Goal: Transaction & Acquisition: Purchase product/service

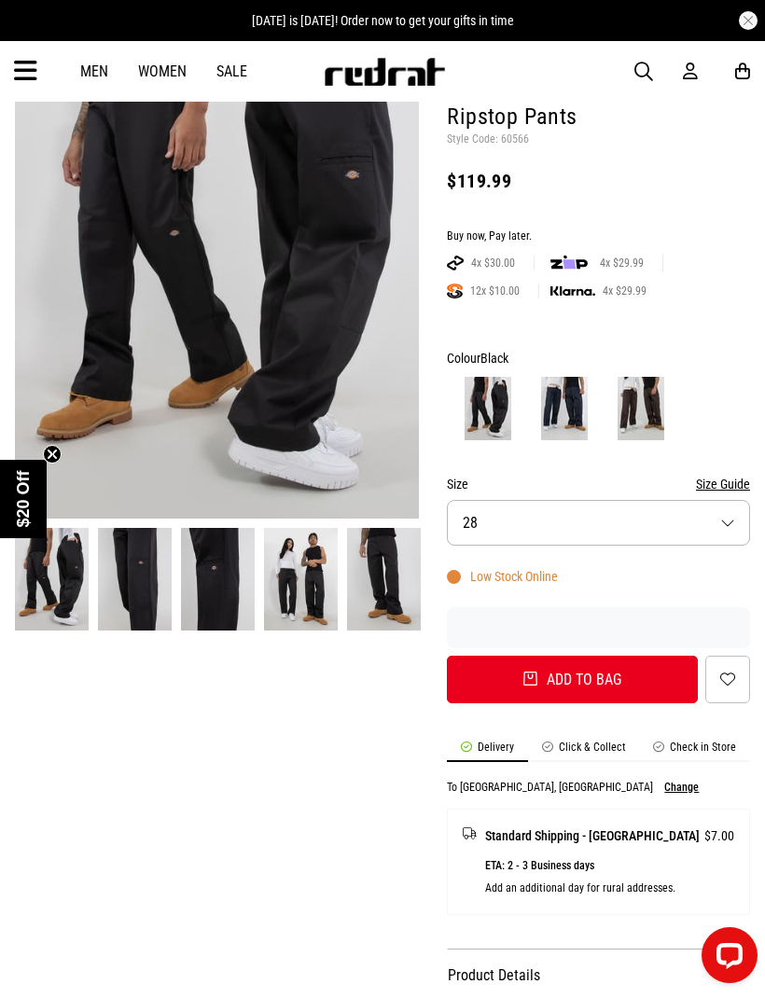
click at [641, 421] on img at bounding box center [641, 408] width 47 height 63
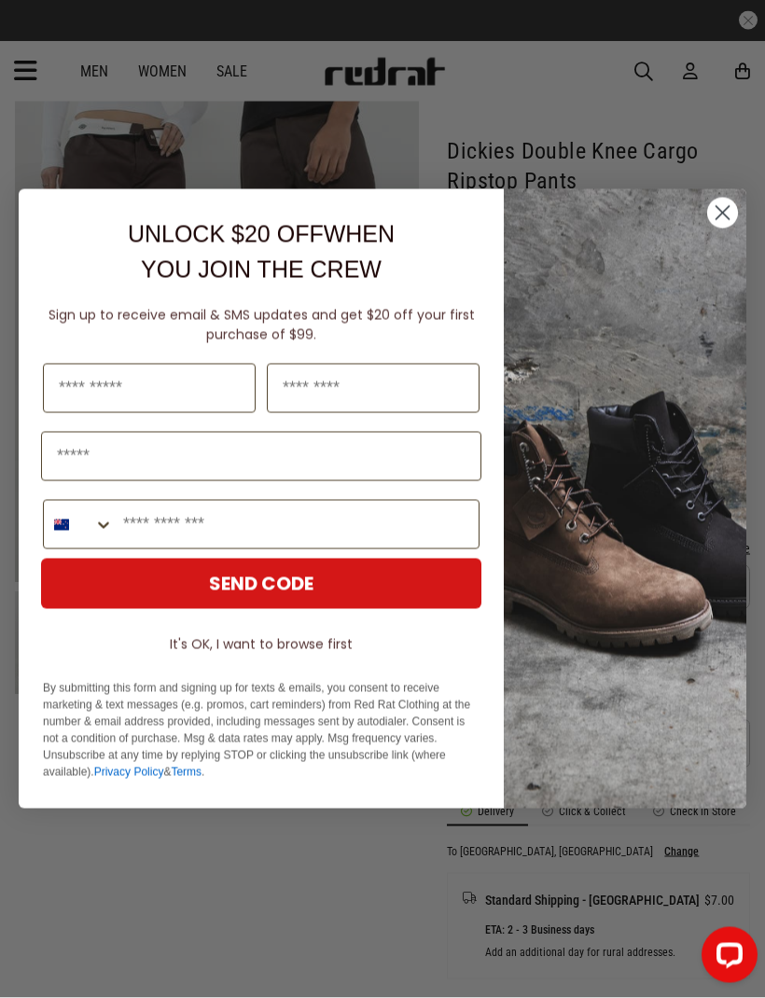
scroll to position [204, 0]
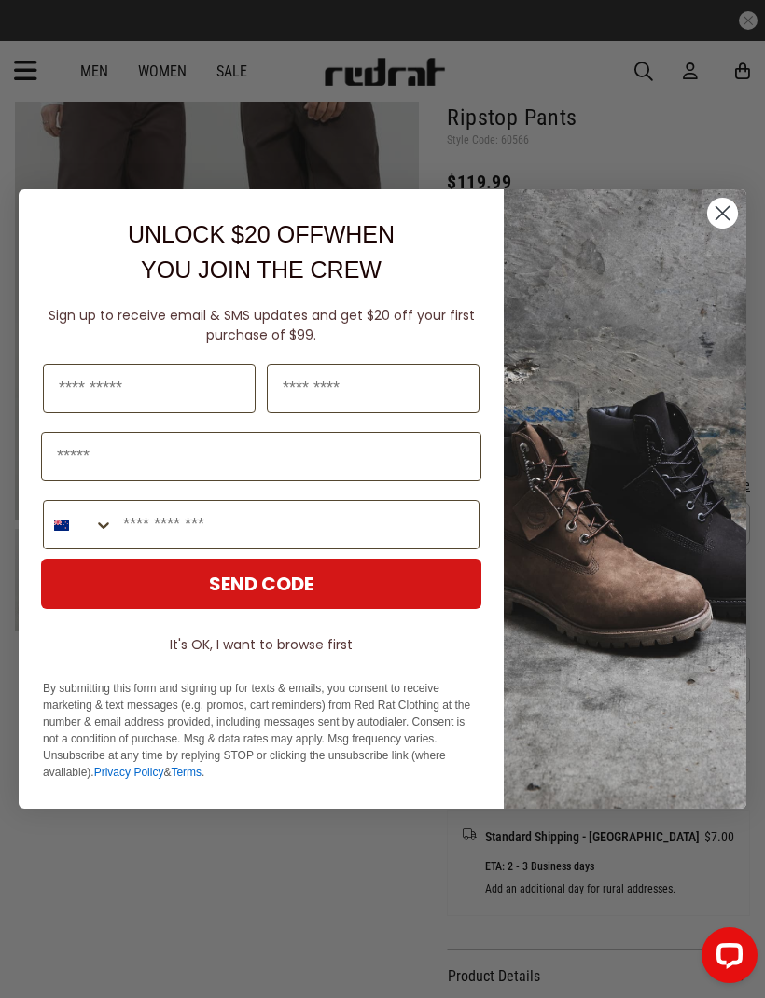
click at [705, 252] on img "POPUP Form" at bounding box center [625, 499] width 243 height 620
click at [718, 220] on icon "Close dialog" at bounding box center [723, 213] width 13 height 13
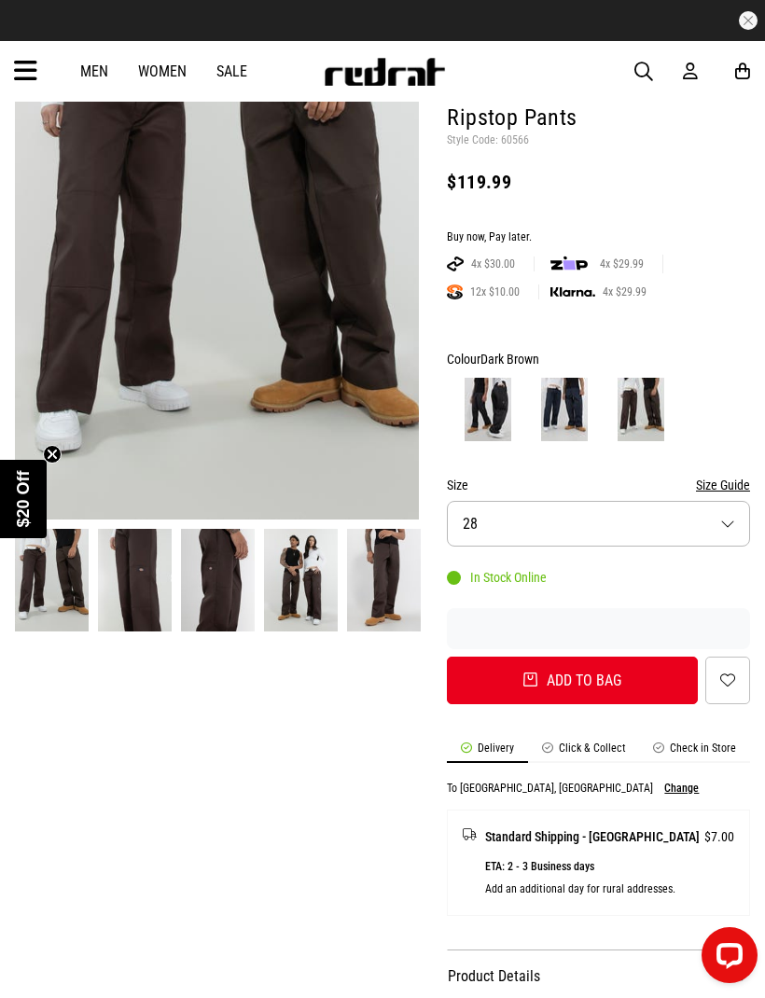
click at [581, 514] on button "Size 28" at bounding box center [598, 524] width 303 height 46
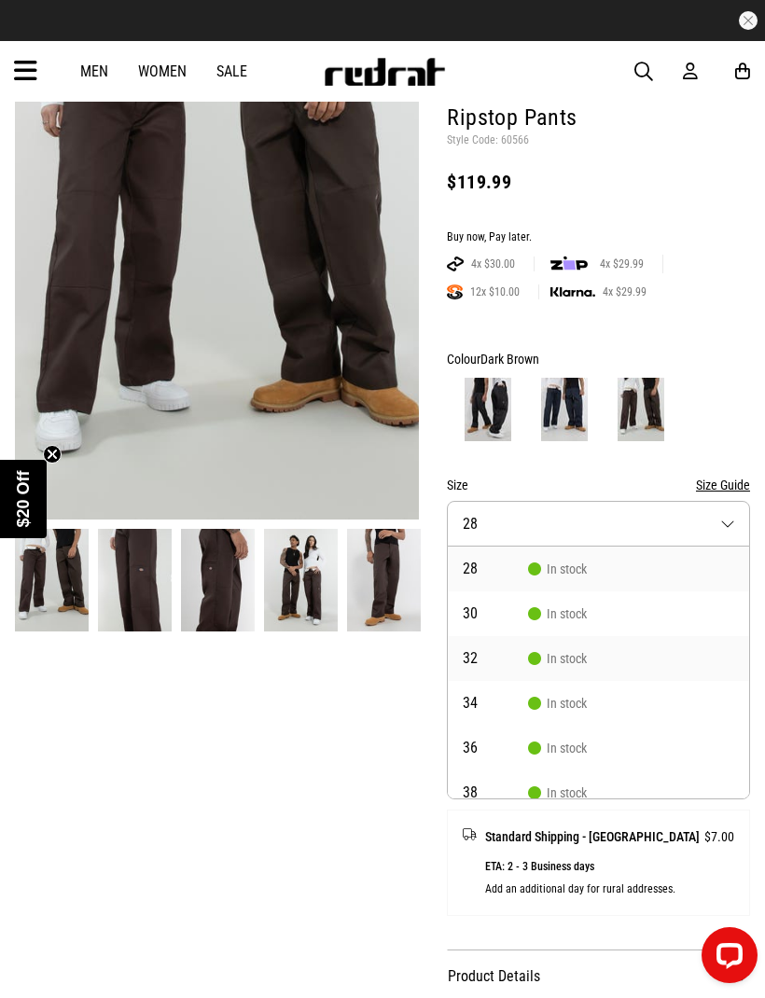
click at [518, 656] on span "32" at bounding box center [495, 658] width 65 height 15
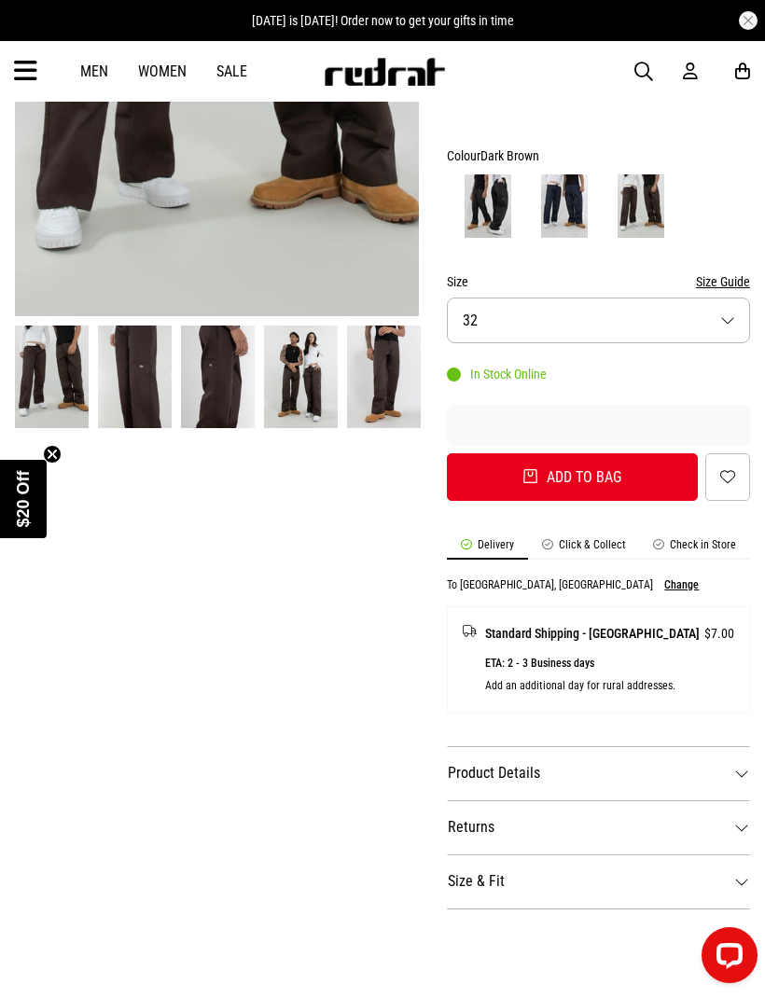
scroll to position [421, 0]
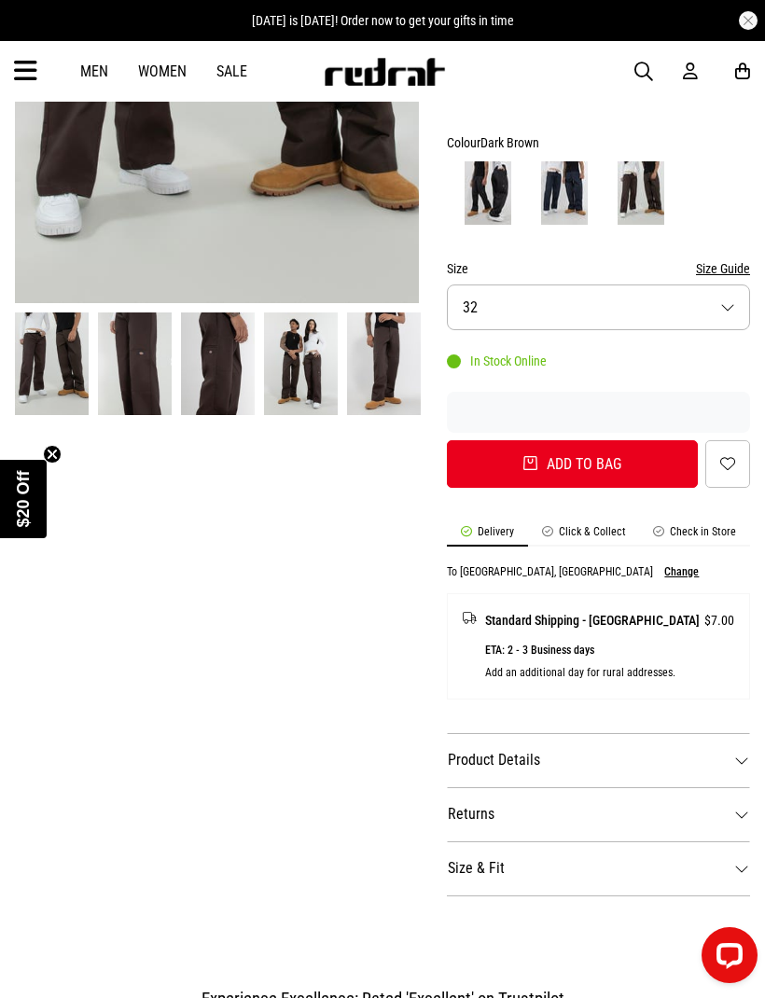
click at [289, 378] on img at bounding box center [301, 364] width 74 height 102
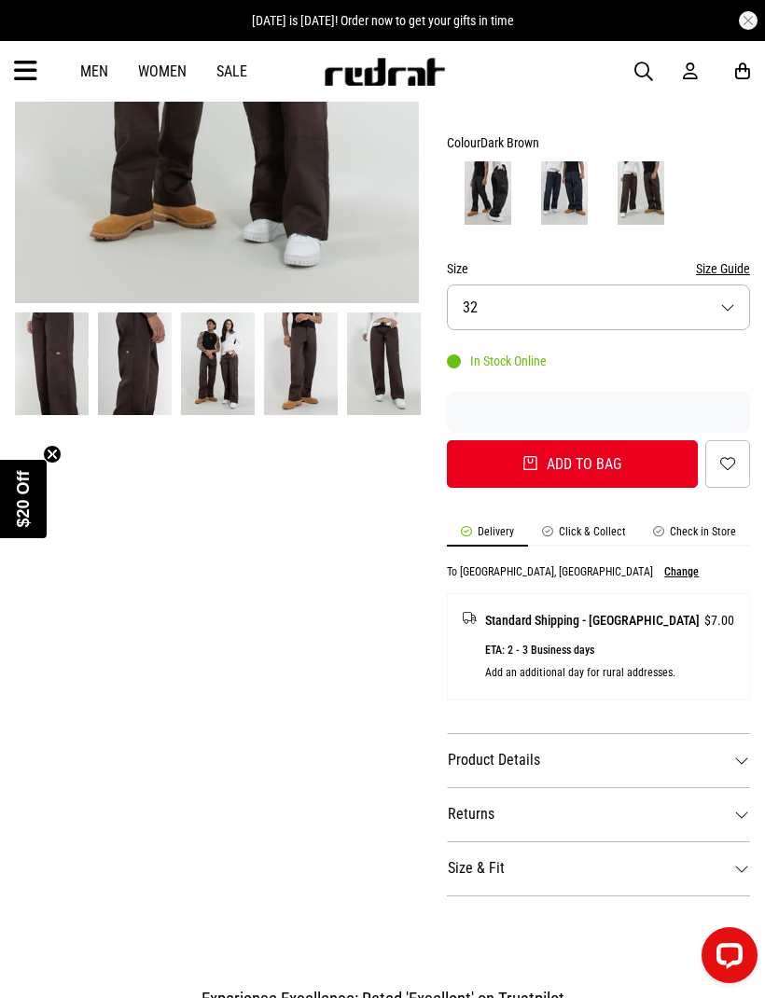
click at [133, 391] on img at bounding box center [135, 364] width 74 height 102
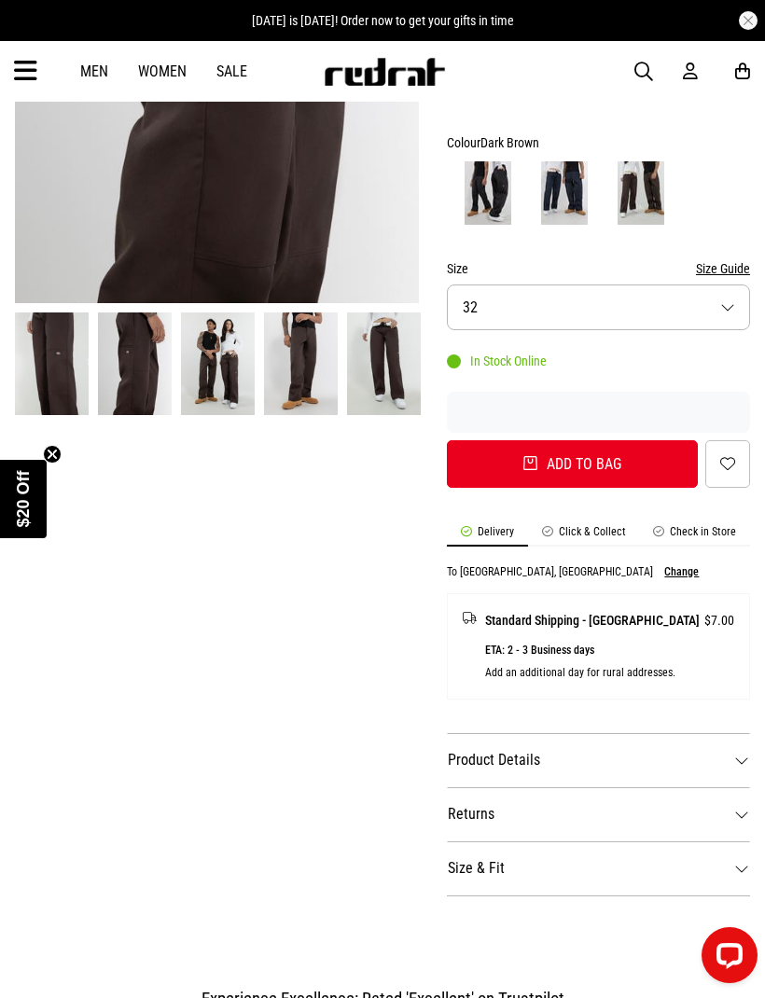
click at [282, 411] on img at bounding box center [301, 364] width 74 height 102
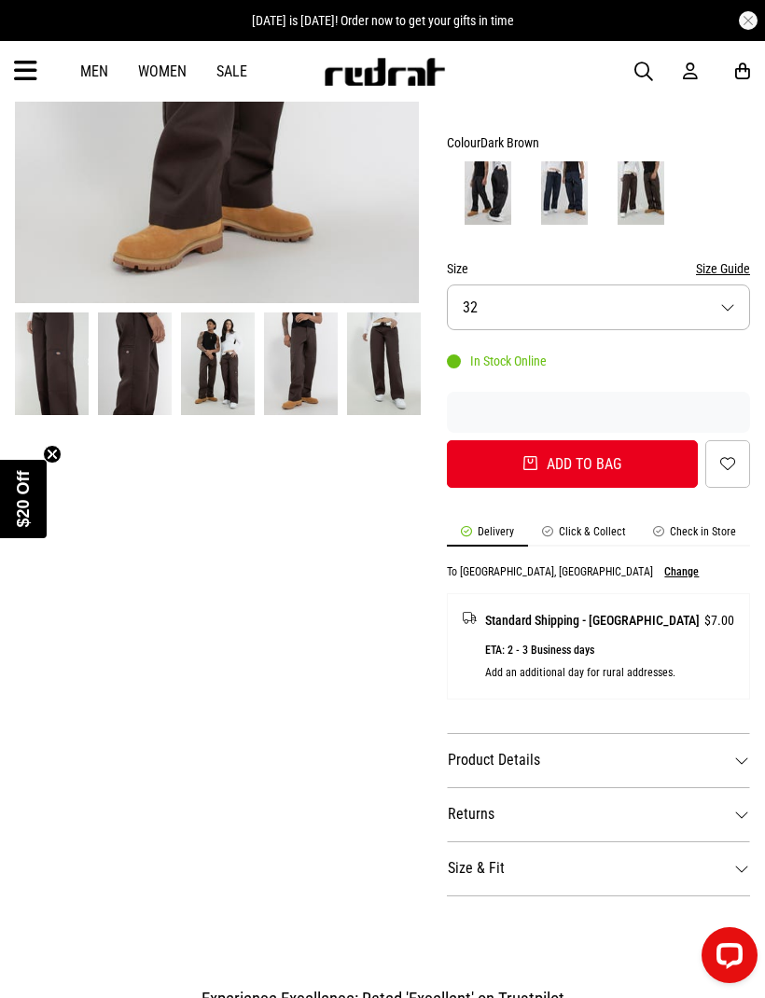
click at [352, 377] on img at bounding box center [384, 364] width 74 height 102
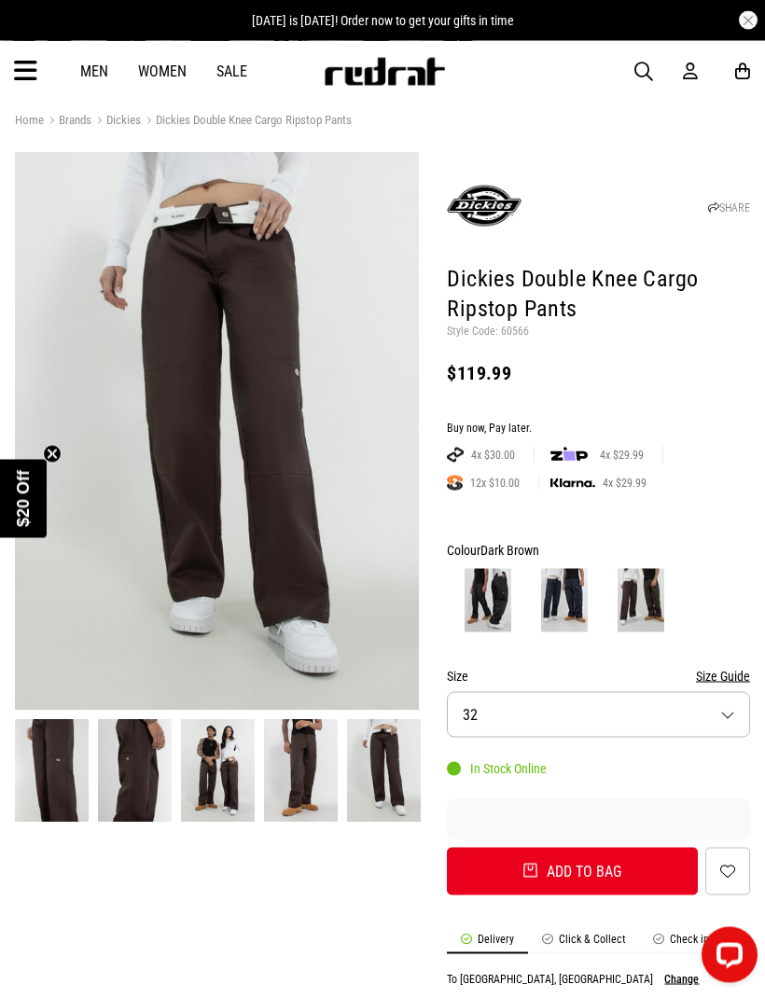
scroll to position [0, 0]
